Goal: Task Accomplishment & Management: Manage account settings

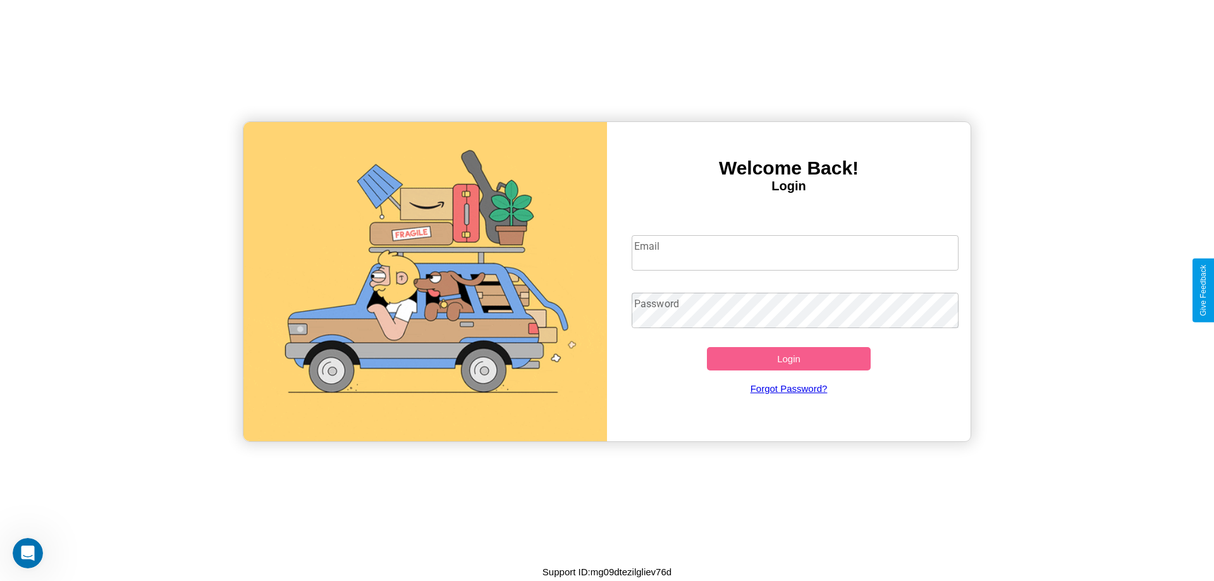
click at [795, 252] on input "Email" at bounding box center [795, 252] width 327 height 35
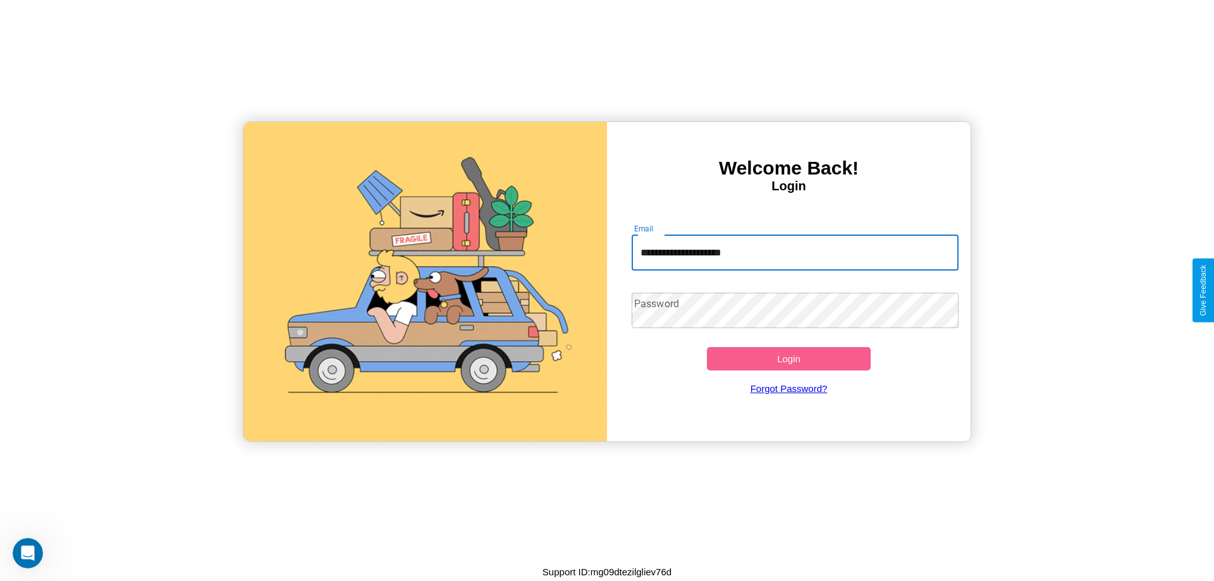
type input "**********"
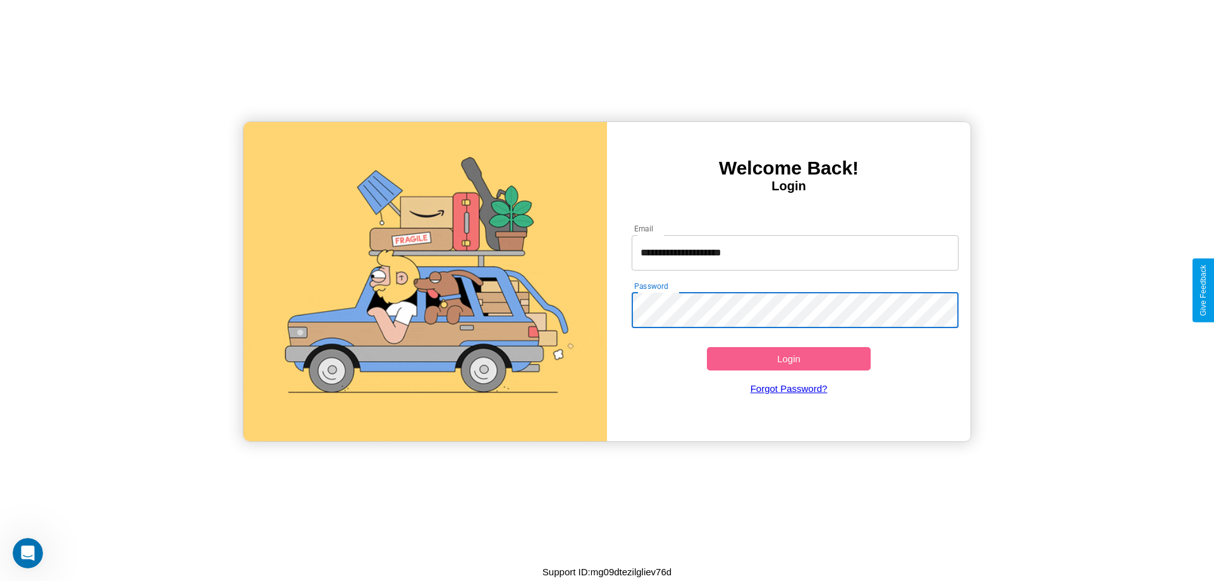
click at [788, 358] on button "Login" at bounding box center [789, 358] width 164 height 23
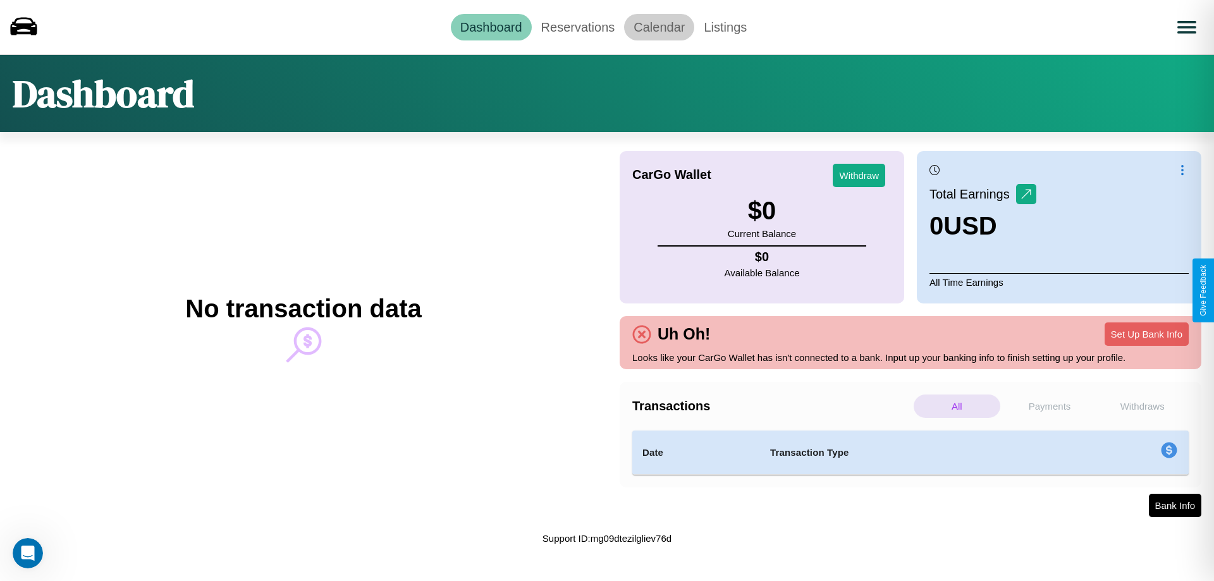
click at [659, 27] on link "Calendar" at bounding box center [659, 27] width 70 height 27
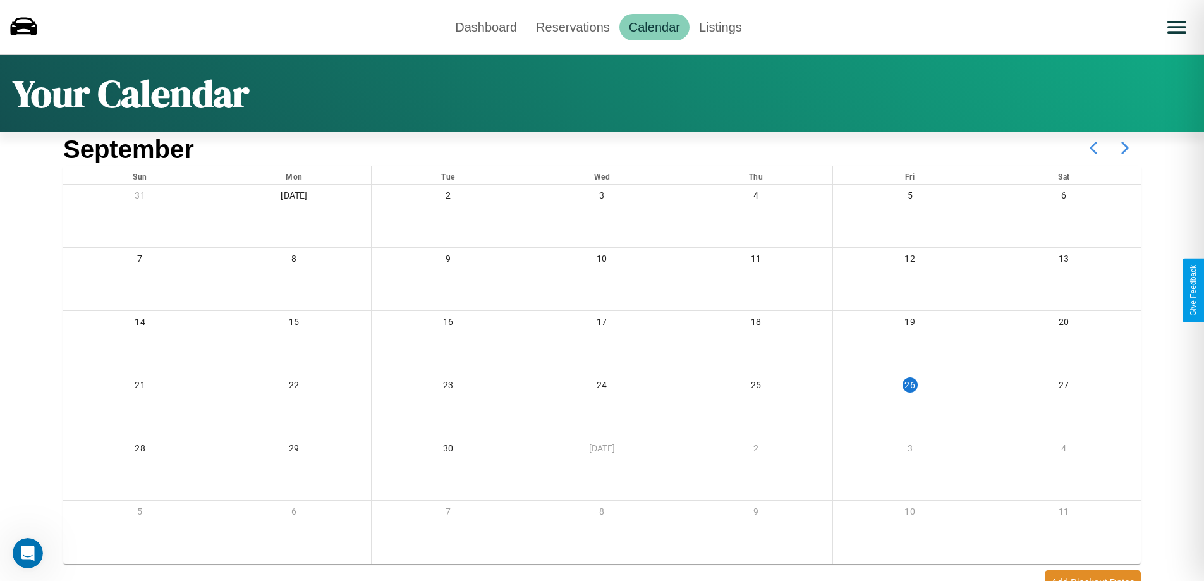
click at [1125, 148] on icon at bounding box center [1126, 148] width 32 height 32
click at [573, 27] on link "Reservations" at bounding box center [573, 27] width 93 height 27
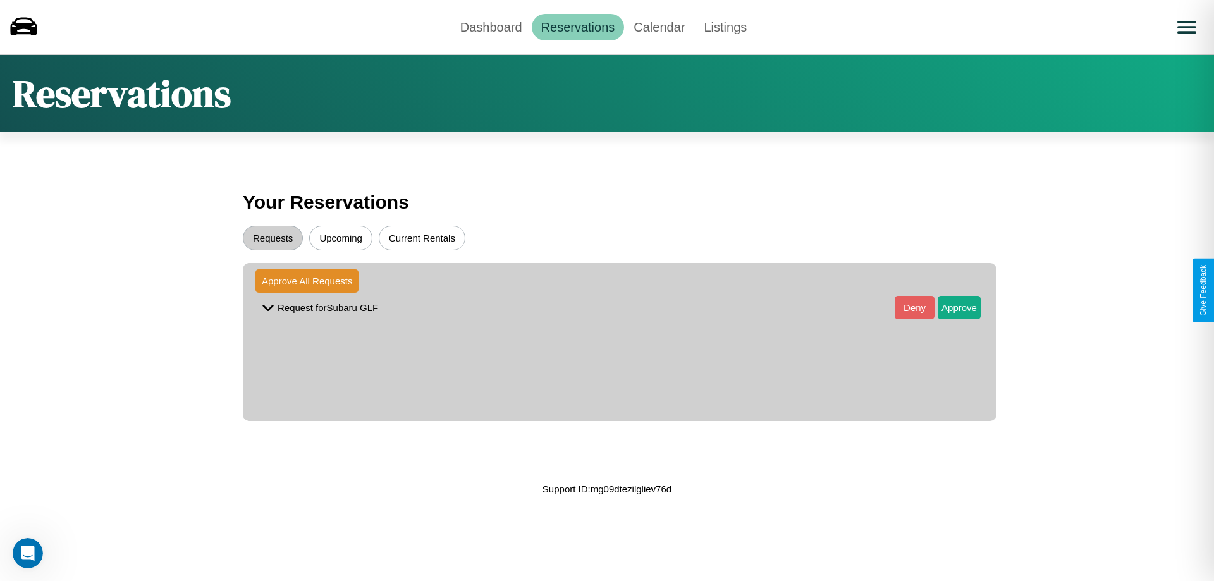
click at [341, 238] on button "Upcoming" at bounding box center [340, 238] width 63 height 25
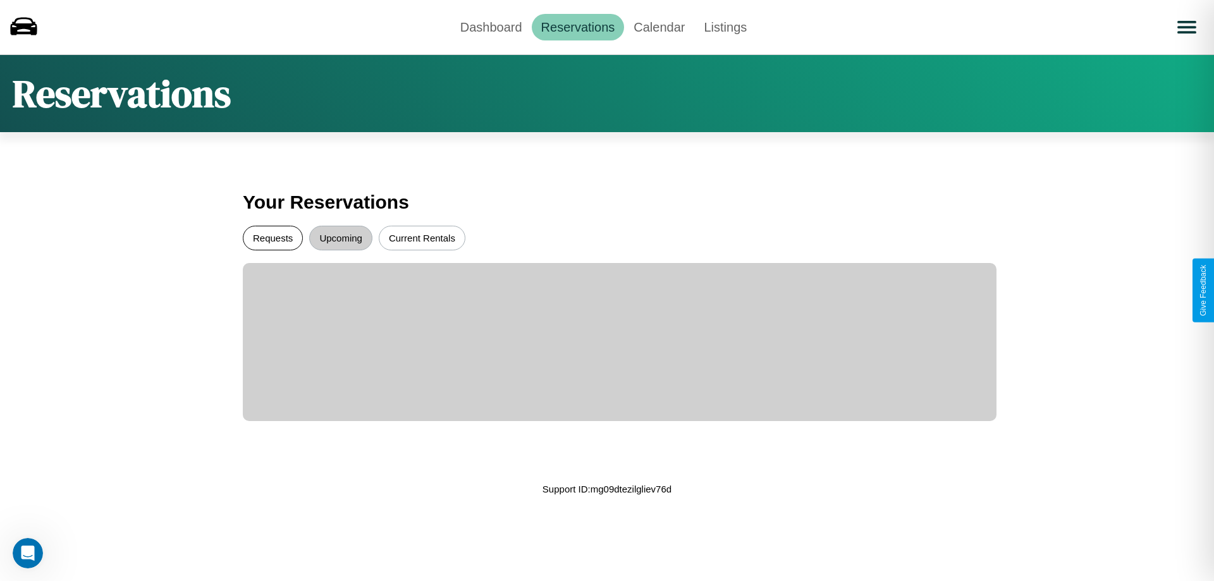
click at [272, 238] on button "Requests" at bounding box center [273, 238] width 60 height 25
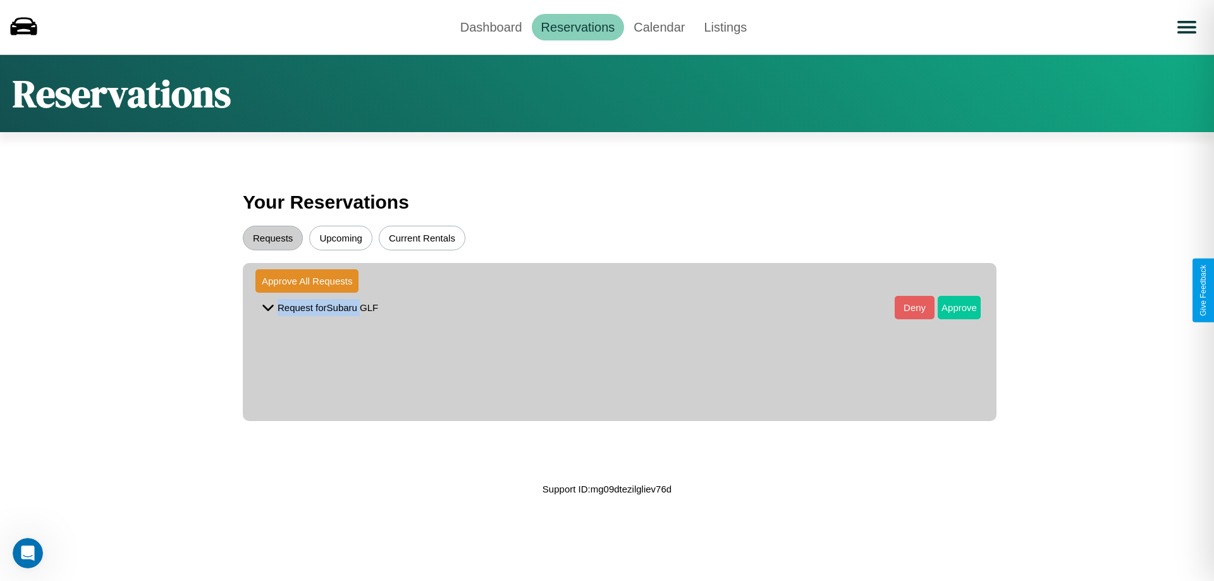
click at [950, 307] on button "Approve" at bounding box center [959, 307] width 43 height 23
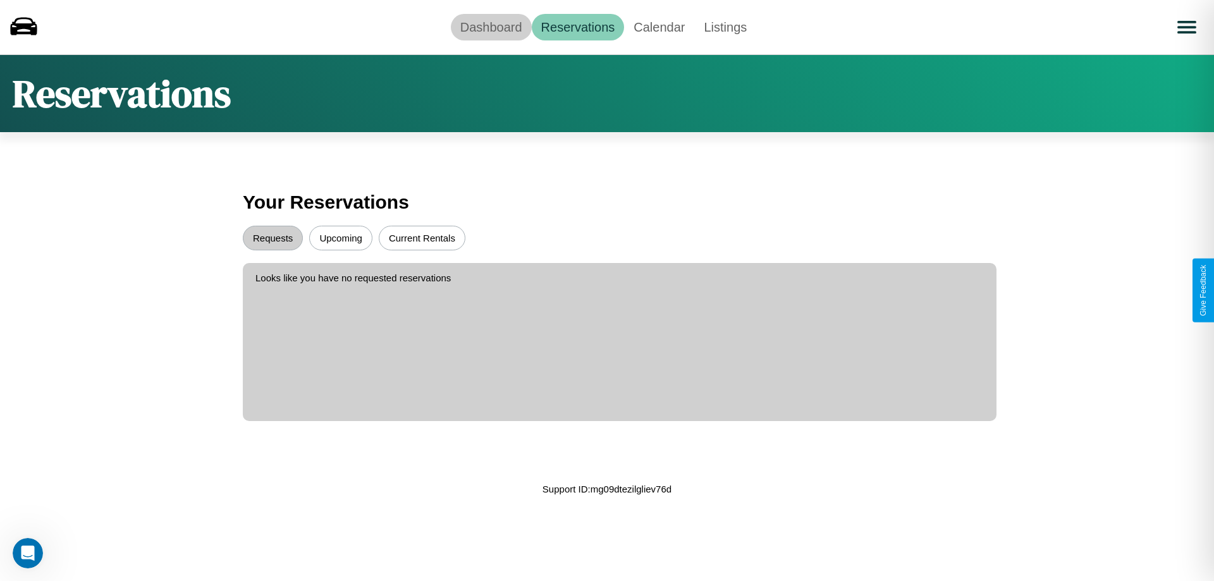
click at [491, 27] on link "Dashboard" at bounding box center [491, 27] width 81 height 27
